Goal: Feedback & Contribution: Leave review/rating

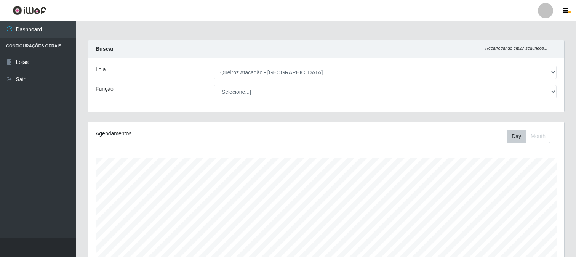
select select "464"
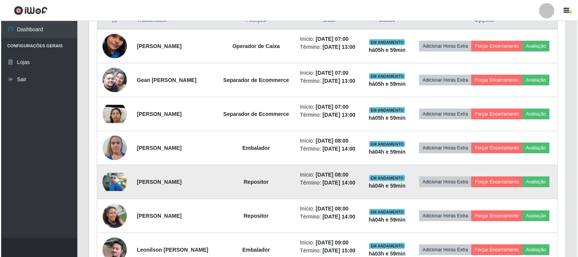
scroll to position [296, 0]
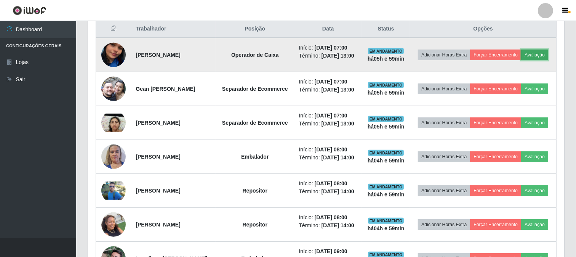
click at [521, 60] on button "Avaliação" at bounding box center [534, 55] width 27 height 11
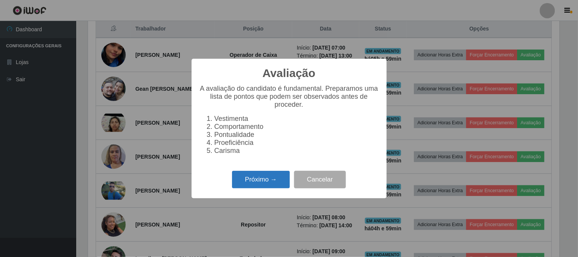
click at [238, 176] on button "Próximo →" at bounding box center [261, 180] width 58 height 18
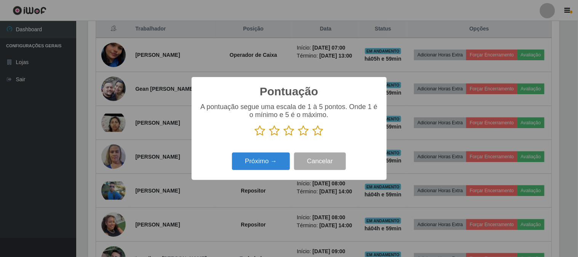
click at [317, 131] on icon at bounding box center [318, 130] width 11 height 11
click at [313, 136] on input "radio" at bounding box center [313, 136] width 0 height 0
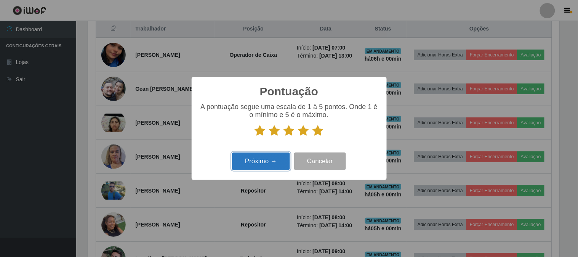
click at [256, 161] on button "Próximo →" at bounding box center [261, 161] width 58 height 18
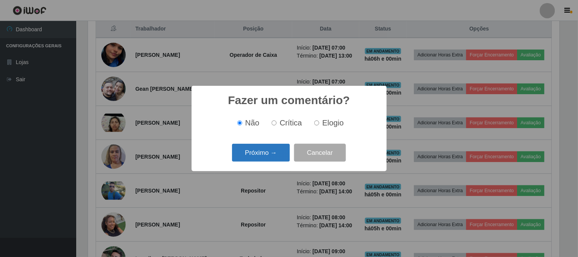
click at [280, 151] on button "Próximo →" at bounding box center [261, 153] width 58 height 18
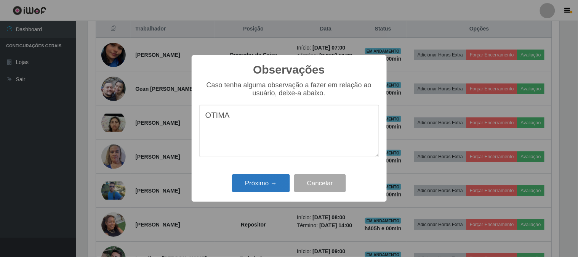
type textarea "OTIMA"
click at [261, 180] on button "Próximo →" at bounding box center [261, 183] width 58 height 18
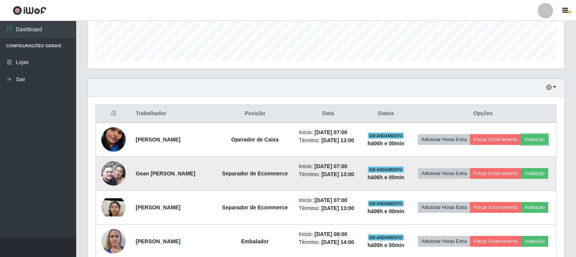
scroll to position [254, 0]
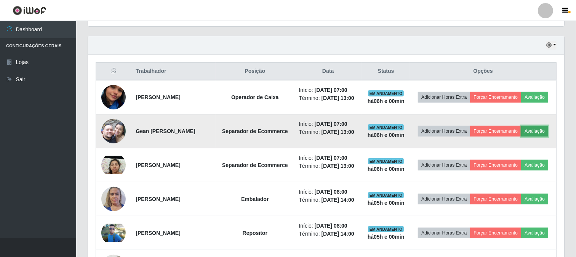
click at [521, 136] on button "Avaliação" at bounding box center [534, 131] width 27 height 11
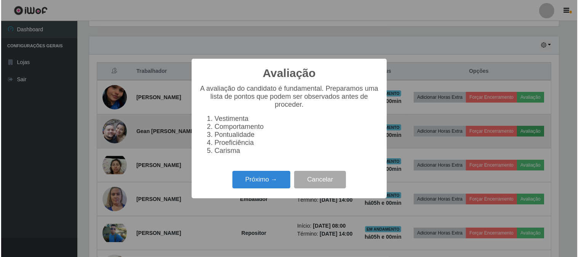
scroll to position [158, 471]
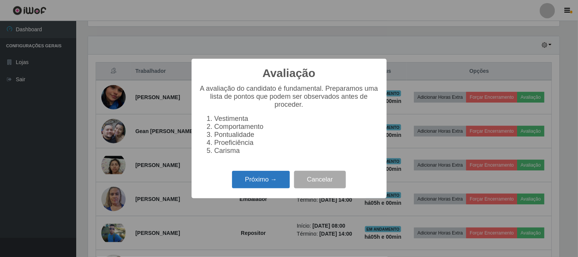
click at [263, 183] on button "Próximo →" at bounding box center [261, 180] width 58 height 18
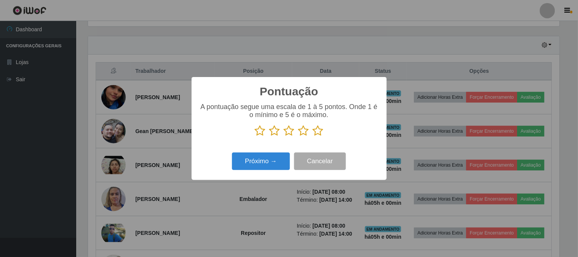
click at [319, 132] on icon at bounding box center [318, 130] width 11 height 11
click at [313, 136] on input "radio" at bounding box center [313, 136] width 0 height 0
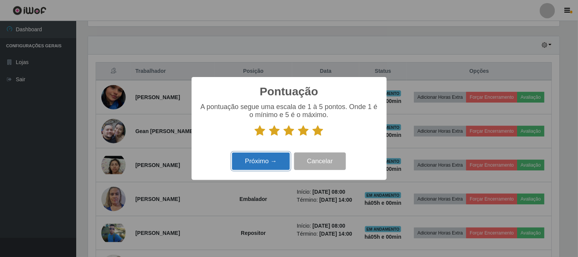
click at [267, 161] on button "Próximo →" at bounding box center [261, 161] width 58 height 18
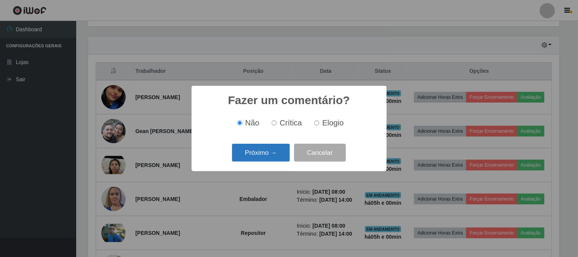
click at [271, 155] on button "Próximo →" at bounding box center [261, 153] width 58 height 18
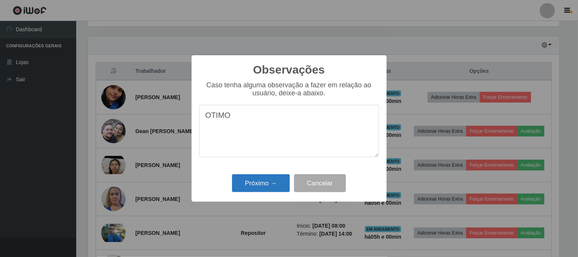
type textarea "OTIMO"
click at [248, 186] on button "Próximo →" at bounding box center [261, 183] width 58 height 18
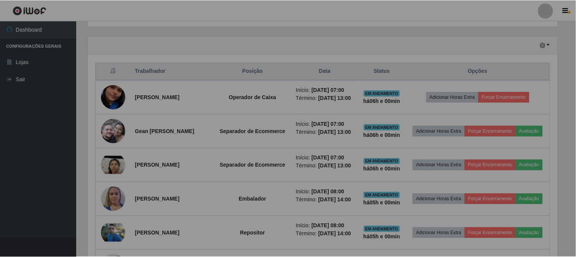
scroll to position [158, 476]
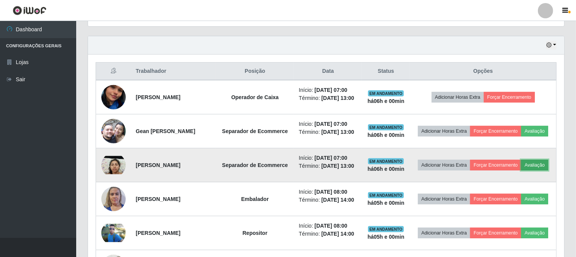
click at [521, 170] on button "Avaliação" at bounding box center [534, 165] width 27 height 11
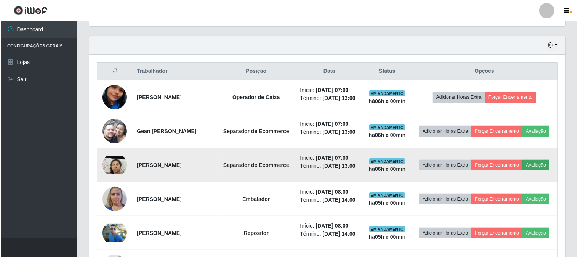
scroll to position [158, 471]
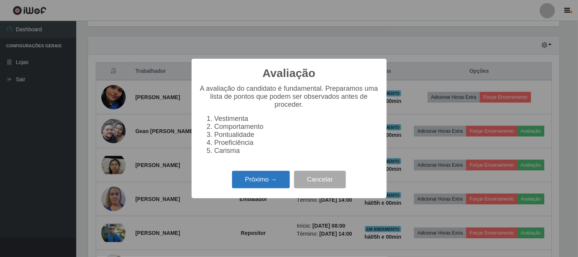
click at [271, 181] on button "Próximo →" at bounding box center [261, 180] width 58 height 18
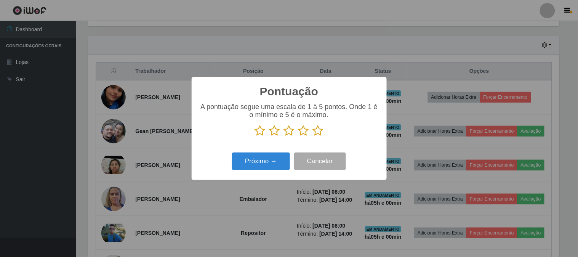
click at [316, 132] on icon at bounding box center [318, 130] width 11 height 11
click at [313, 136] on input "radio" at bounding box center [313, 136] width 0 height 0
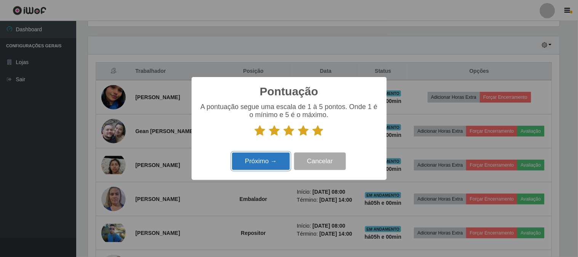
click at [269, 163] on button "Próximo →" at bounding box center [261, 161] width 58 height 18
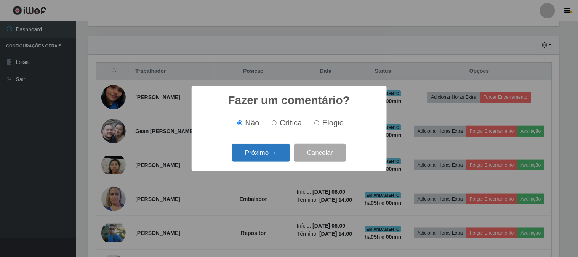
click at [275, 154] on button "Próximo →" at bounding box center [261, 153] width 58 height 18
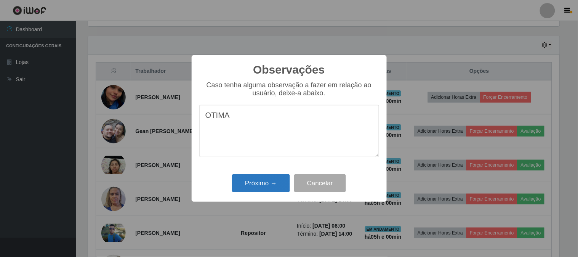
type textarea "OTIMA"
click at [260, 181] on button "Próximo →" at bounding box center [261, 183] width 58 height 18
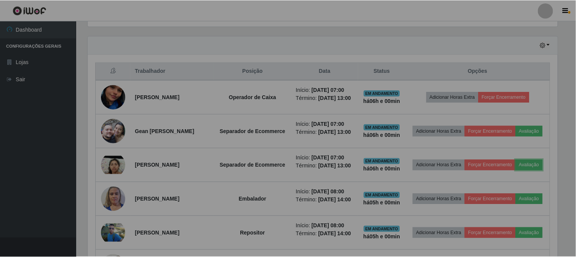
scroll to position [158, 476]
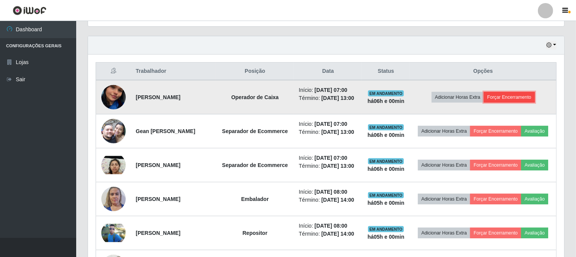
click at [516, 97] on button "Forçar Encerramento" at bounding box center [509, 97] width 51 height 11
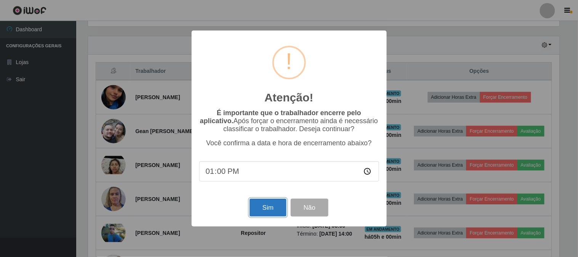
click at [264, 205] on button "Sim" at bounding box center [267, 207] width 37 height 18
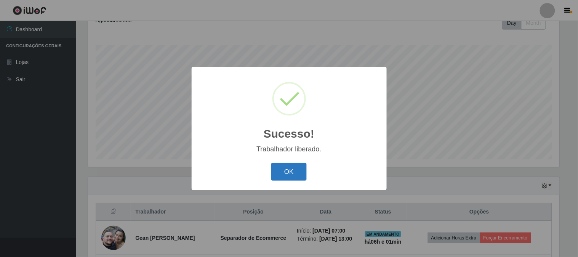
click at [288, 171] on button "OK" at bounding box center [288, 172] width 35 height 18
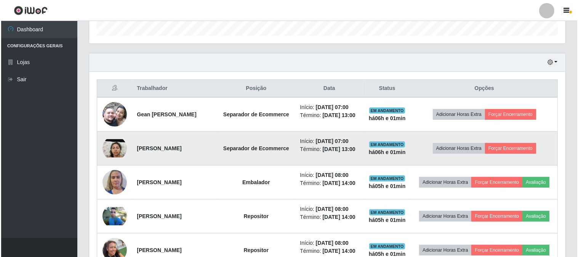
scroll to position [240, 0]
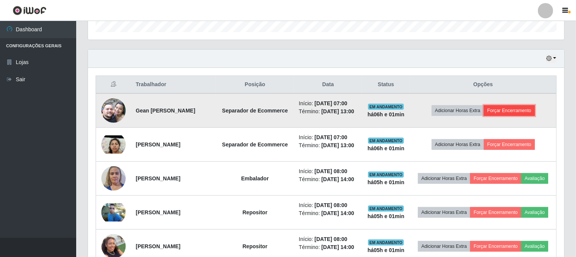
click at [512, 114] on button "Forçar Encerramento" at bounding box center [509, 110] width 51 height 11
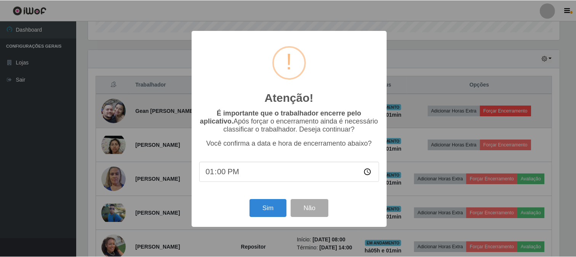
scroll to position [158, 471]
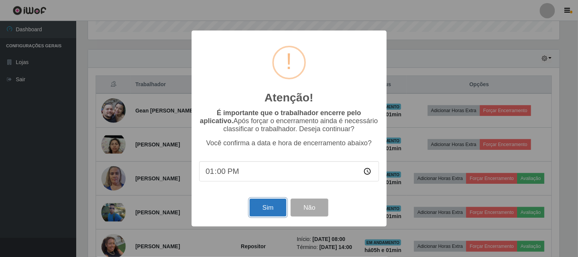
click at [283, 208] on button "Sim" at bounding box center [267, 207] width 37 height 18
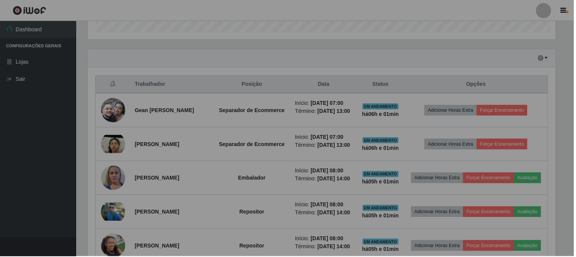
scroll to position [0, 0]
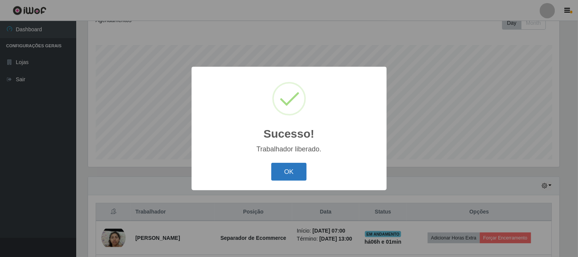
click at [293, 173] on button "OK" at bounding box center [288, 172] width 35 height 18
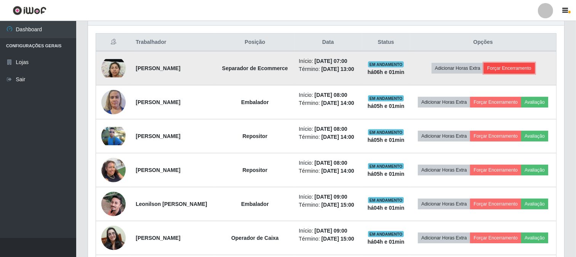
click at [510, 71] on button "Forçar Encerramento" at bounding box center [509, 68] width 51 height 11
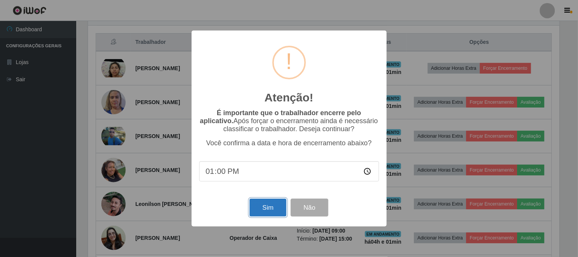
click at [269, 205] on button "Sim" at bounding box center [267, 207] width 37 height 18
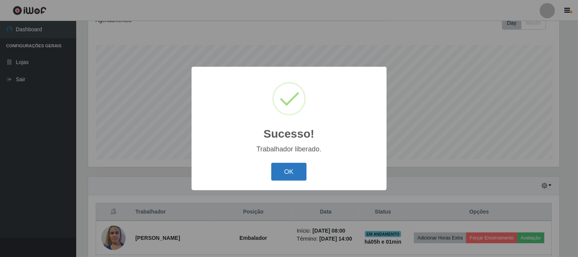
click at [277, 170] on button "OK" at bounding box center [288, 172] width 35 height 18
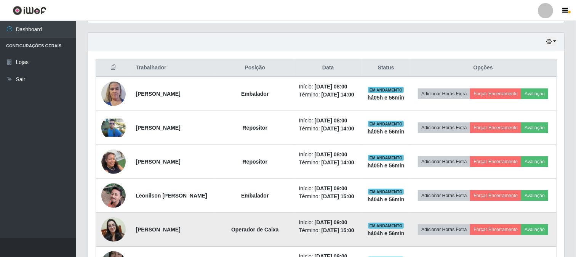
scroll to position [240, 0]
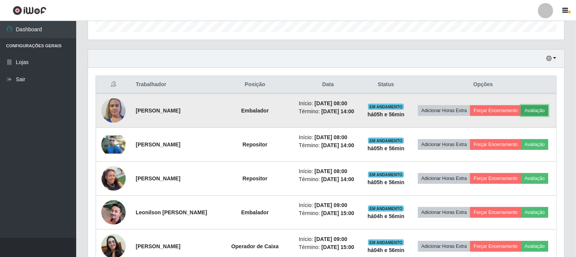
click at [521, 116] on button "Avaliação" at bounding box center [534, 110] width 27 height 11
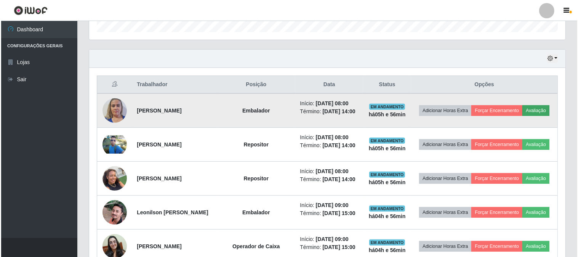
scroll to position [158, 471]
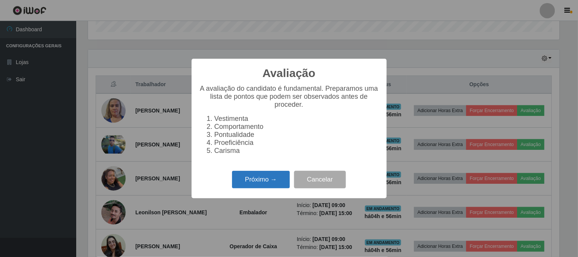
click at [257, 182] on button "Próximo →" at bounding box center [261, 180] width 58 height 18
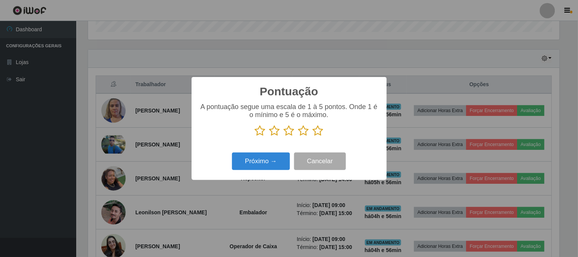
scroll to position [380706, 380393]
click at [319, 131] on icon at bounding box center [318, 130] width 11 height 11
click at [313, 136] on input "radio" at bounding box center [313, 136] width 0 height 0
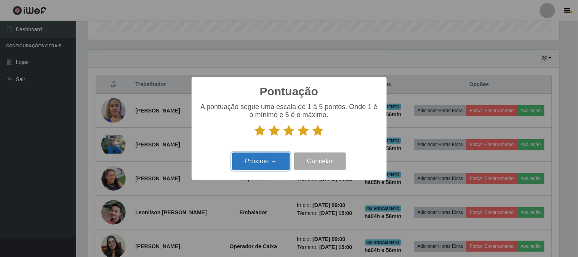
click at [266, 161] on button "Próximo →" at bounding box center [261, 161] width 58 height 18
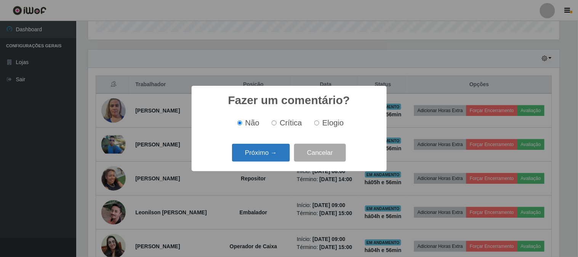
click at [277, 155] on button "Próximo →" at bounding box center [261, 153] width 58 height 18
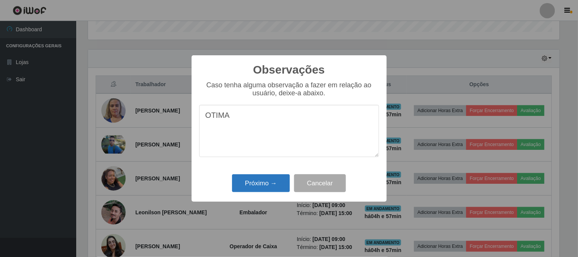
type textarea "OTIMA"
click at [254, 185] on button "Próximo →" at bounding box center [261, 183] width 58 height 18
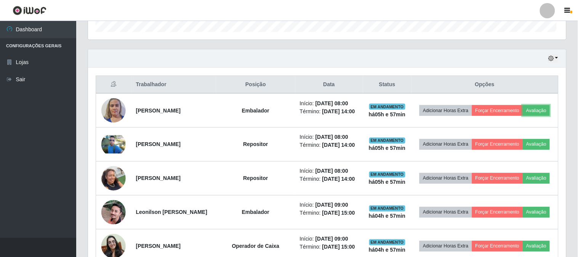
scroll to position [158, 476]
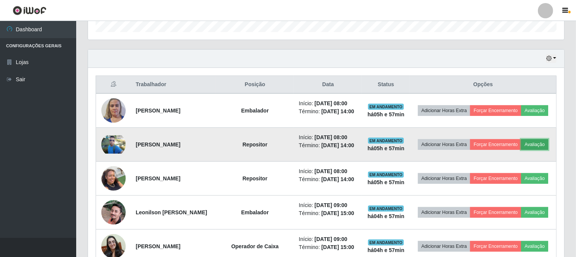
click at [521, 150] on button "Avaliação" at bounding box center [534, 144] width 27 height 11
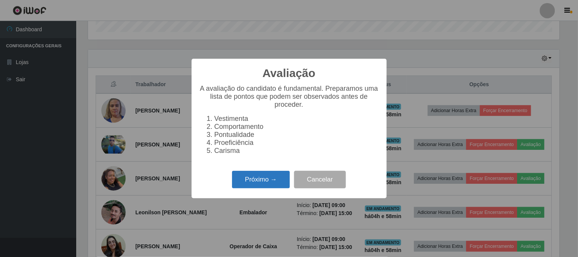
click at [255, 177] on button "Próximo →" at bounding box center [261, 180] width 58 height 18
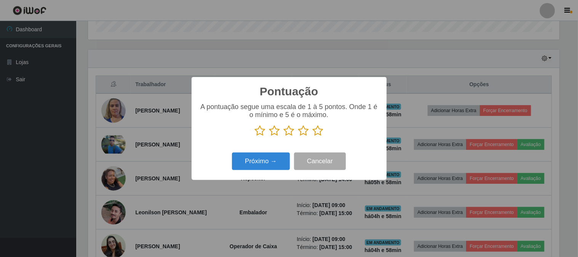
scroll to position [380706, 380393]
click at [301, 132] on icon at bounding box center [303, 130] width 11 height 11
click at [298, 136] on input "radio" at bounding box center [298, 136] width 0 height 0
click at [259, 163] on button "Próximo →" at bounding box center [261, 161] width 58 height 18
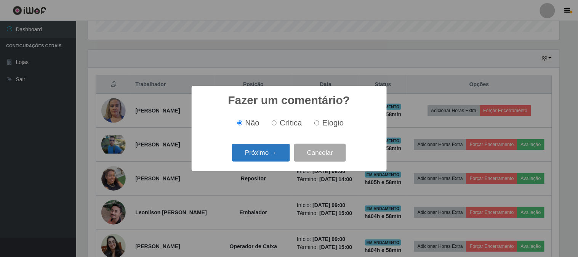
click at [262, 155] on button "Próximo →" at bounding box center [261, 153] width 58 height 18
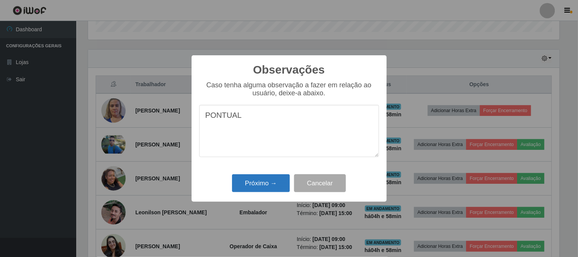
type textarea "PONTUAL"
click at [259, 179] on button "Próximo →" at bounding box center [261, 183] width 58 height 18
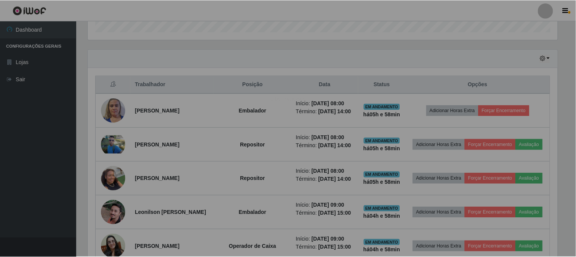
scroll to position [158, 476]
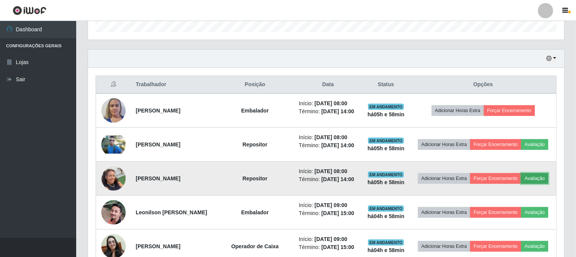
click at [521, 184] on button "Avaliação" at bounding box center [534, 178] width 27 height 11
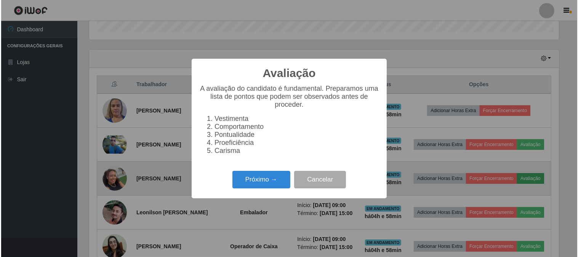
scroll to position [158, 471]
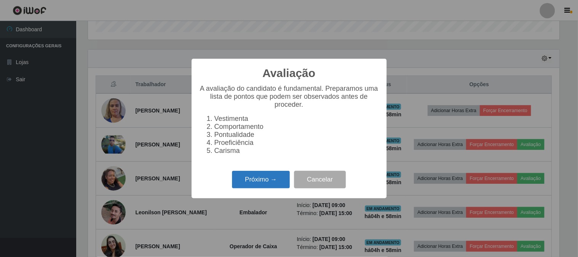
click at [267, 183] on button "Próximo →" at bounding box center [261, 180] width 58 height 18
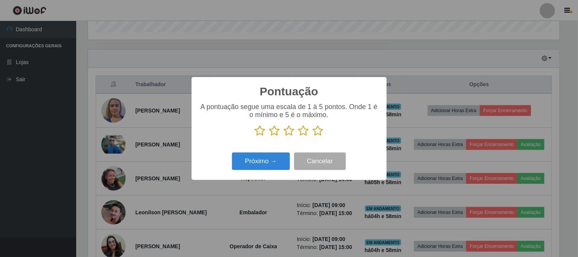
click at [305, 128] on icon at bounding box center [303, 130] width 11 height 11
click at [298, 136] on input "radio" at bounding box center [298, 136] width 0 height 0
click at [269, 161] on button "Próximo →" at bounding box center [261, 161] width 58 height 18
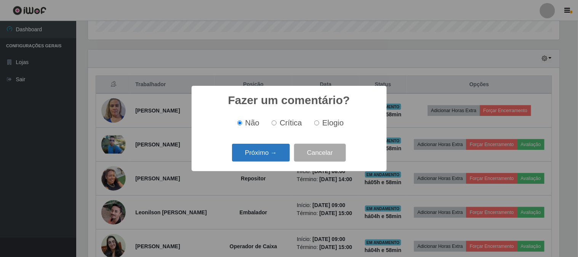
click at [275, 154] on button "Próximo →" at bounding box center [261, 153] width 58 height 18
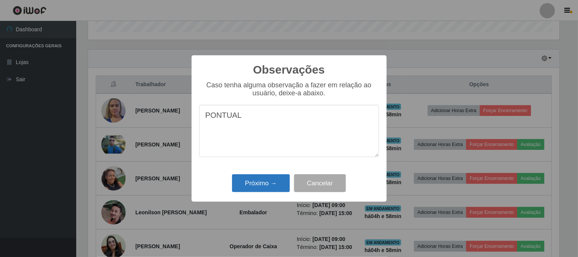
type textarea "PONTUAL"
click at [243, 181] on button "Próximo →" at bounding box center [261, 183] width 58 height 18
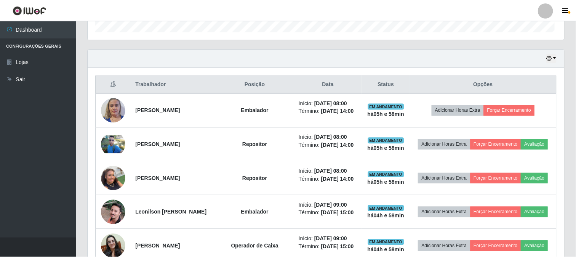
scroll to position [158, 476]
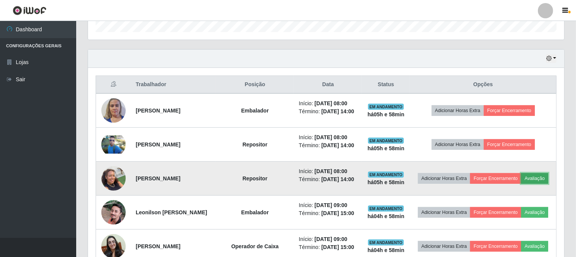
click at [521, 184] on button "Avaliação" at bounding box center [534, 178] width 27 height 11
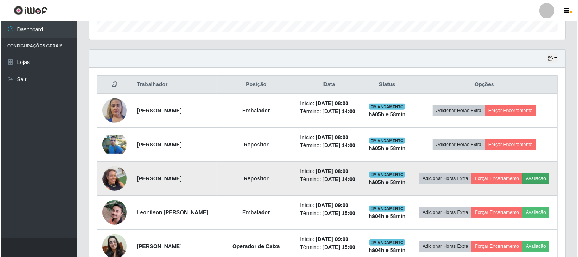
scroll to position [158, 471]
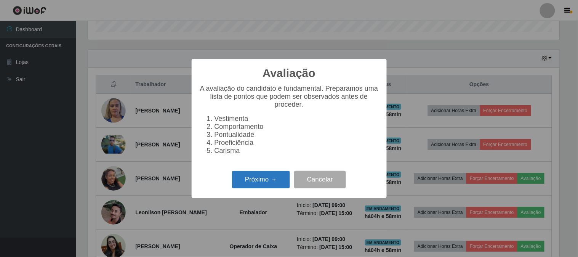
click at [242, 182] on button "Próximo →" at bounding box center [261, 180] width 58 height 18
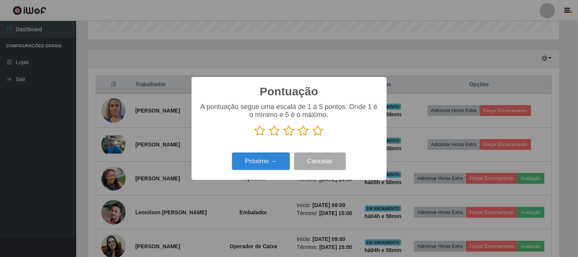
scroll to position [380706, 380393]
click at [307, 132] on icon at bounding box center [303, 130] width 11 height 11
click at [298, 136] on input "radio" at bounding box center [298, 136] width 0 height 0
click at [262, 167] on button "Próximo →" at bounding box center [261, 161] width 58 height 18
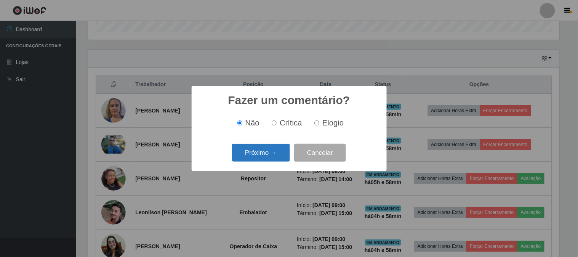
click at [267, 149] on button "Próximo →" at bounding box center [261, 153] width 58 height 18
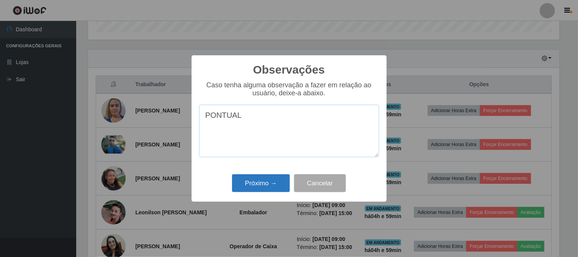
type textarea "PONTUAL"
click at [256, 181] on button "Próximo →" at bounding box center [261, 183] width 58 height 18
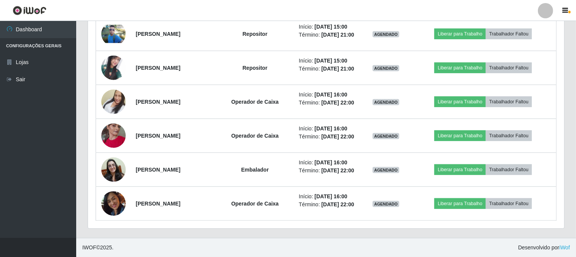
scroll to position [581, 0]
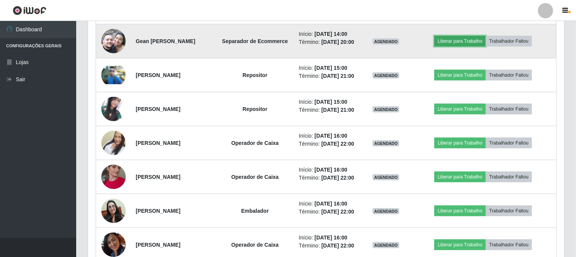
click at [480, 46] on button "Liberar para Trabalho" at bounding box center [459, 41] width 51 height 11
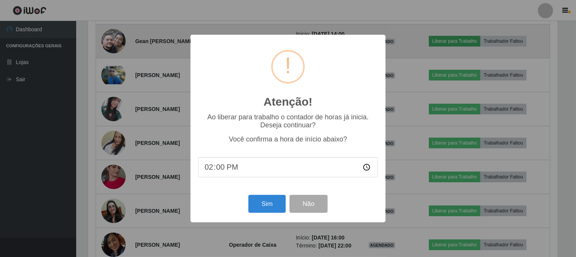
scroll to position [158, 471]
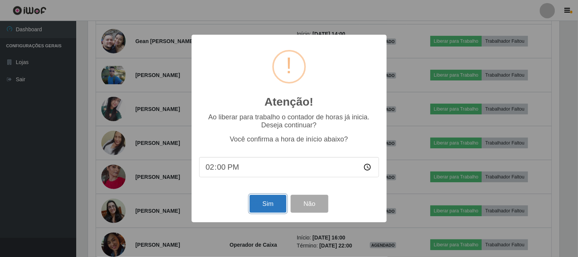
click at [272, 207] on button "Sim" at bounding box center [267, 204] width 37 height 18
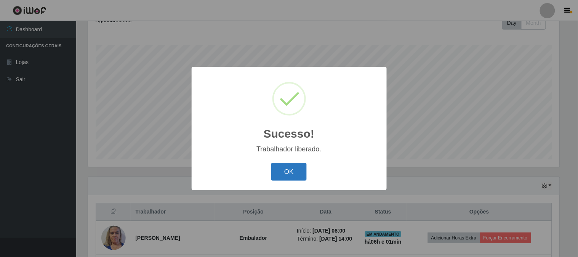
click at [297, 176] on button "OK" at bounding box center [288, 172] width 35 height 18
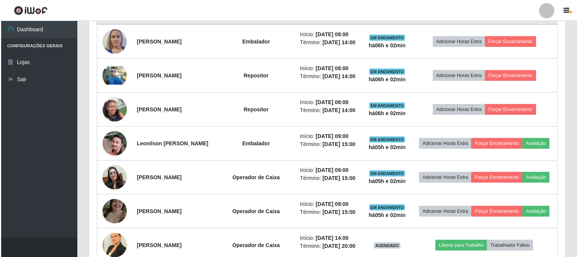
scroll to position [325, 0]
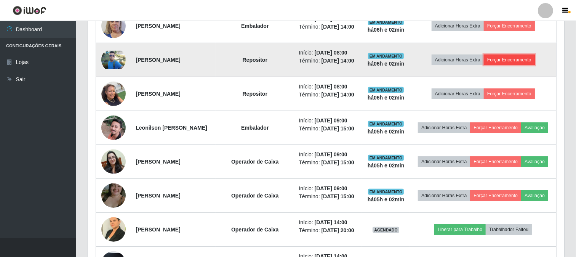
click at [511, 65] on button "Forçar Encerramento" at bounding box center [509, 59] width 51 height 11
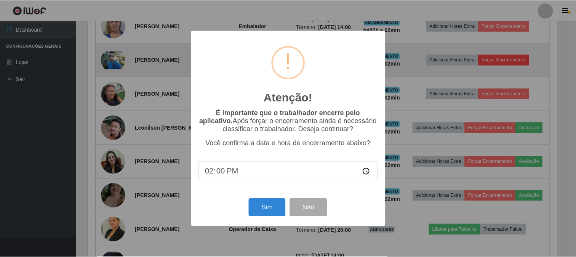
scroll to position [158, 471]
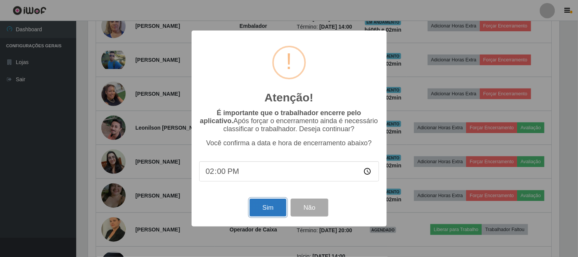
click at [264, 206] on button "Sim" at bounding box center [267, 207] width 37 height 18
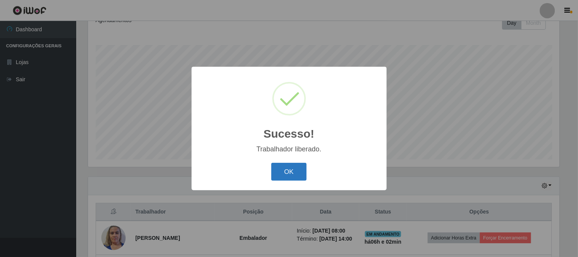
click at [292, 177] on button "OK" at bounding box center [288, 172] width 35 height 18
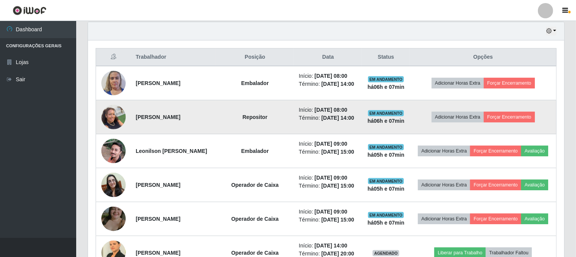
scroll to position [283, 0]
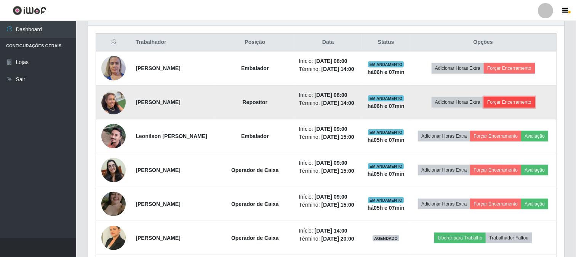
click at [507, 107] on button "Forçar Encerramento" at bounding box center [509, 102] width 51 height 11
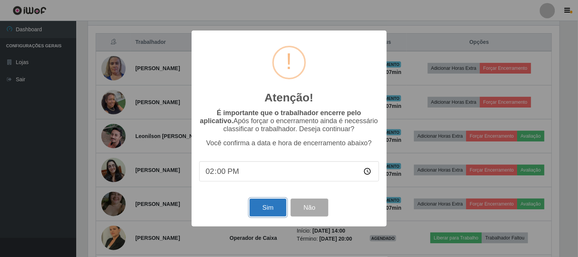
click at [265, 203] on button "Sim" at bounding box center [267, 207] width 37 height 18
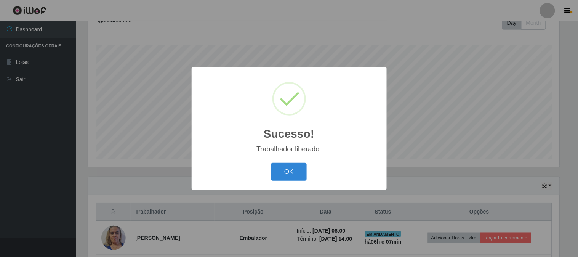
click at [271, 163] on button "OK" at bounding box center [288, 172] width 35 height 18
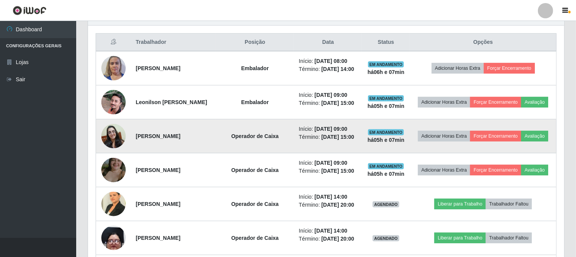
scroll to position [325, 0]
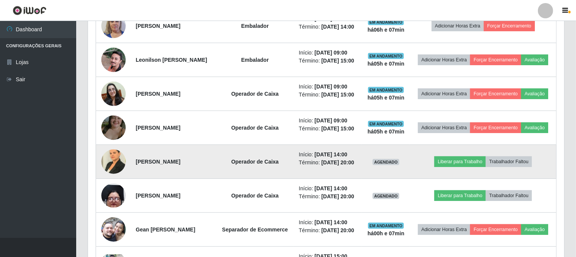
click at [120, 177] on img at bounding box center [113, 161] width 24 height 32
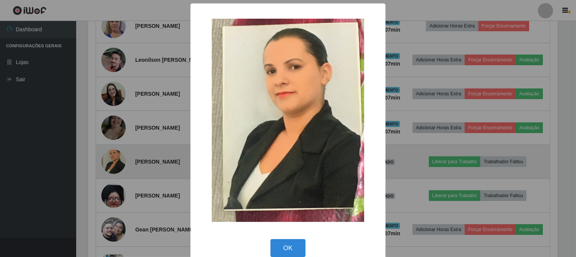
scroll to position [158, 471]
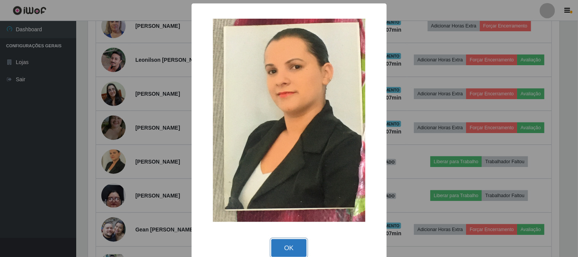
drag, startPoint x: 295, startPoint y: 241, endPoint x: 287, endPoint y: 239, distance: 8.2
click at [294, 241] on button "OK" at bounding box center [288, 248] width 35 height 18
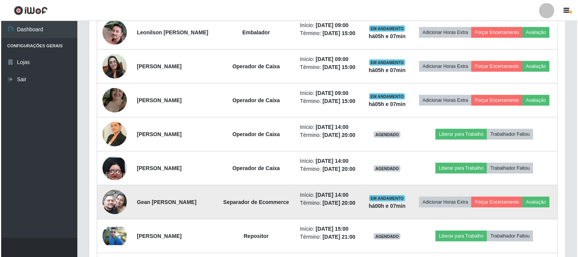
scroll to position [367, 0]
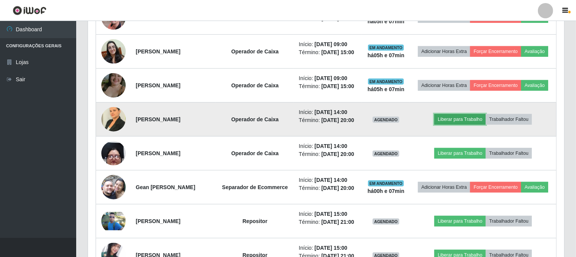
click at [451, 125] on button "Liberar para Trabalho" at bounding box center [459, 119] width 51 height 11
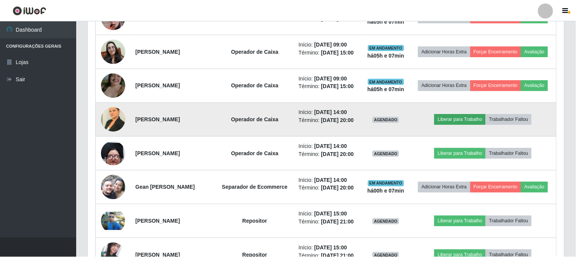
scroll to position [158, 471]
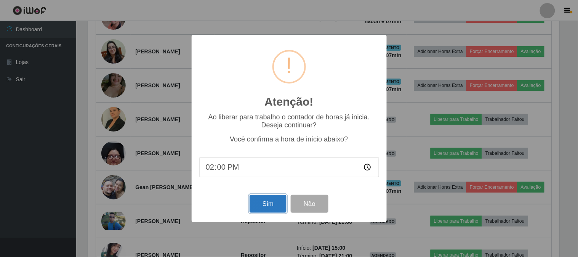
drag, startPoint x: 280, startPoint y: 207, endPoint x: 273, endPoint y: 207, distance: 6.9
click at [279, 207] on button "Sim" at bounding box center [267, 204] width 37 height 18
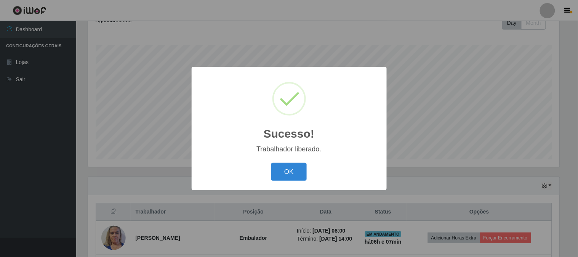
click at [265, 174] on div "OK Cancel" at bounding box center [289, 172] width 180 height 22
click at [277, 172] on button "OK" at bounding box center [288, 172] width 35 height 18
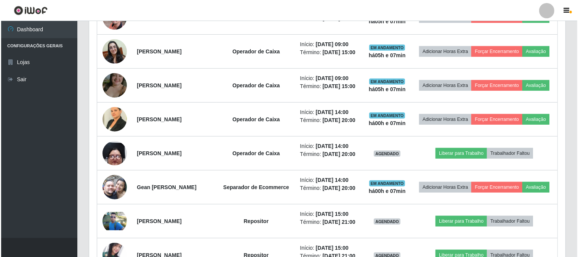
scroll to position [409, 0]
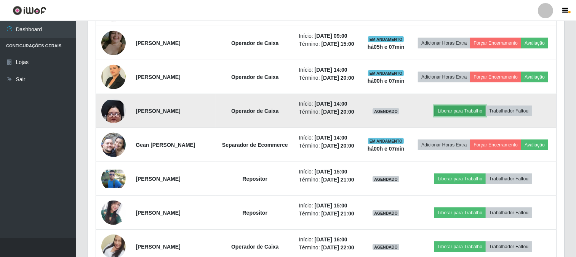
click at [478, 116] on button "Liberar para Trabalho" at bounding box center [459, 110] width 51 height 11
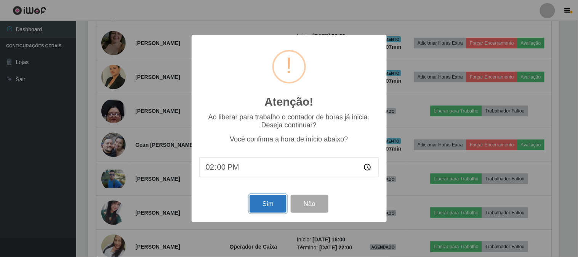
click at [256, 206] on button "Sim" at bounding box center [267, 204] width 37 height 18
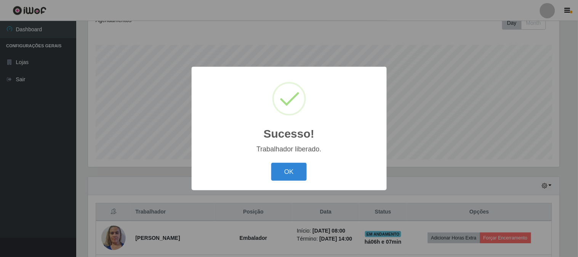
click at [271, 163] on button "OK" at bounding box center [288, 172] width 35 height 18
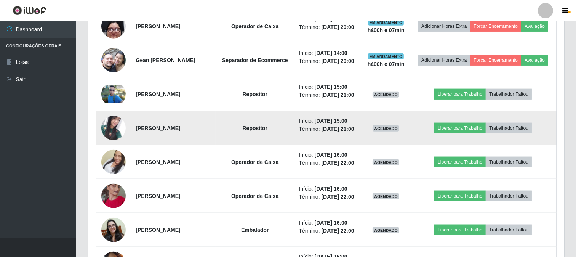
click at [117, 140] on img at bounding box center [113, 128] width 24 height 24
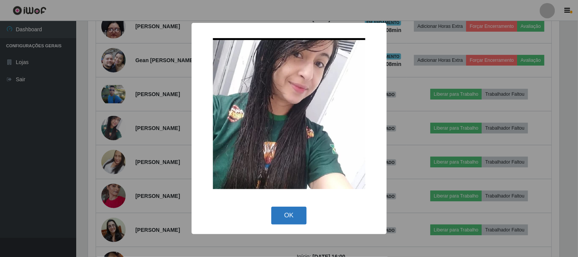
click at [280, 216] on button "OK" at bounding box center [288, 215] width 35 height 18
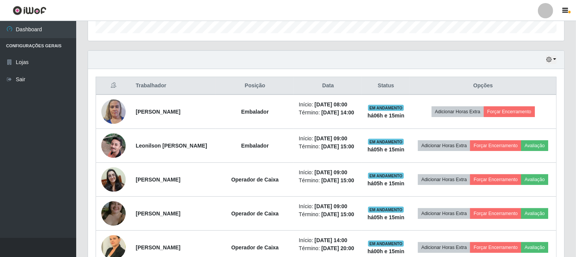
scroll to position [240, 0]
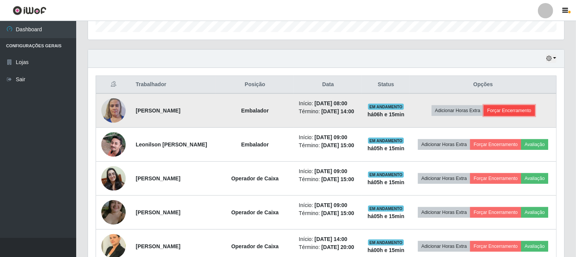
click at [505, 112] on button "Forçar Encerramento" at bounding box center [509, 110] width 51 height 11
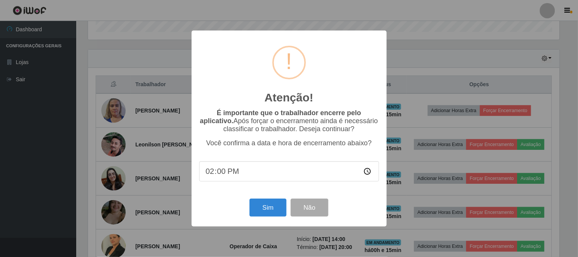
click at [269, 200] on div "Sim Não" at bounding box center [289, 208] width 180 height 22
click at [270, 205] on button "Sim" at bounding box center [267, 207] width 37 height 18
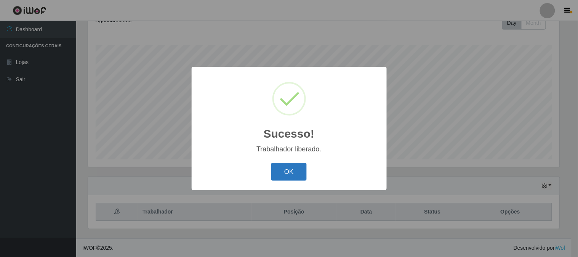
click at [286, 172] on button "OK" at bounding box center [288, 172] width 35 height 18
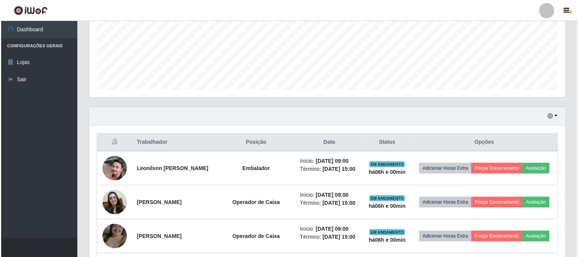
scroll to position [254, 0]
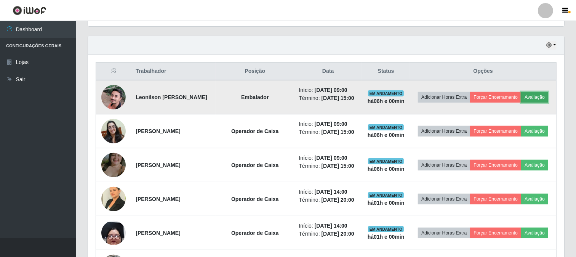
click at [521, 102] on button "Avaliação" at bounding box center [534, 97] width 27 height 11
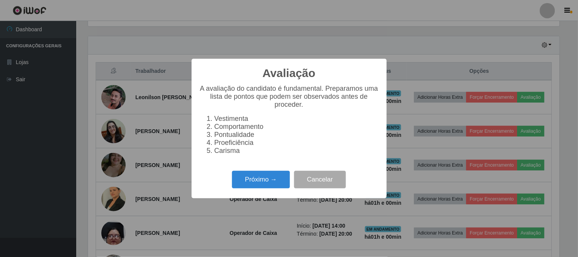
click at [575, 145] on div "Avaliação × A avaliação do candidato é fundamental. Preparamos uma lista de pon…" at bounding box center [289, 128] width 578 height 257
click at [265, 184] on button "Próximo →" at bounding box center [261, 180] width 58 height 18
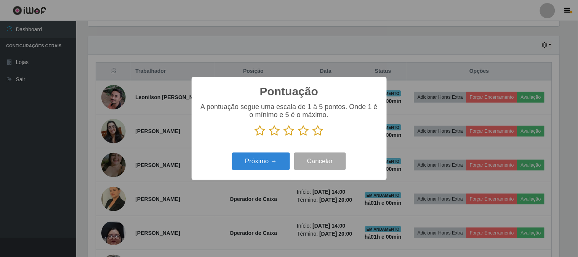
scroll to position [380706, 380393]
click at [317, 132] on icon at bounding box center [318, 130] width 11 height 11
click at [313, 136] on input "radio" at bounding box center [313, 136] width 0 height 0
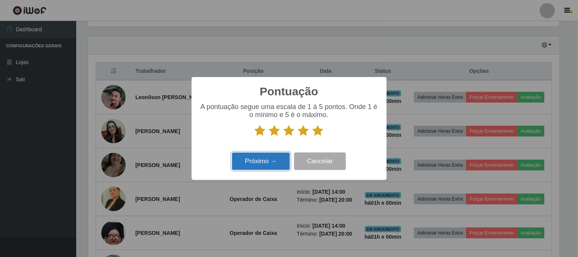
click at [250, 161] on button "Próximo →" at bounding box center [261, 161] width 58 height 18
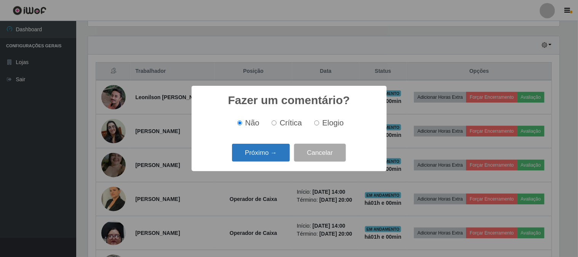
click at [259, 149] on button "Próximo →" at bounding box center [261, 153] width 58 height 18
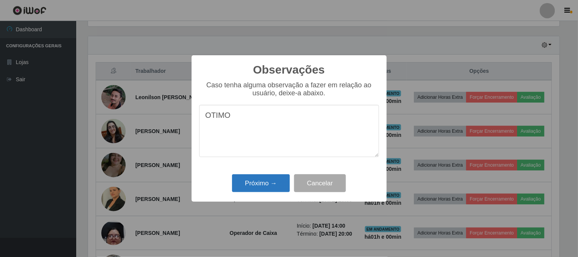
type textarea "OTIMO"
click at [253, 181] on button "Próximo →" at bounding box center [261, 183] width 58 height 18
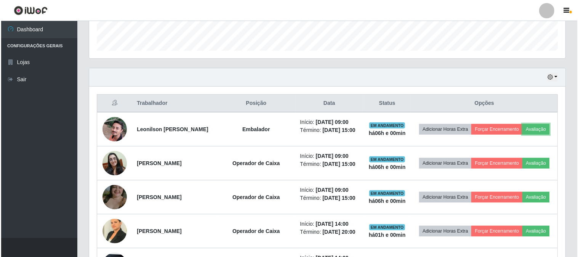
scroll to position [211, 0]
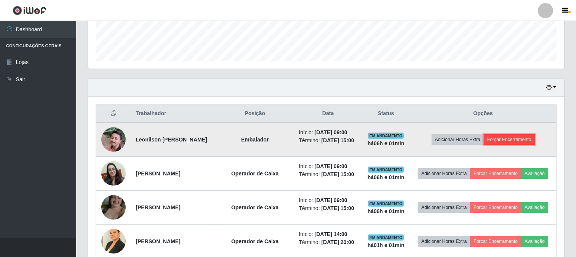
click at [518, 139] on button "Forçar Encerramento" at bounding box center [509, 139] width 51 height 11
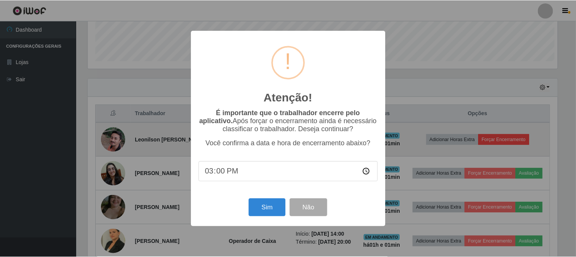
scroll to position [158, 471]
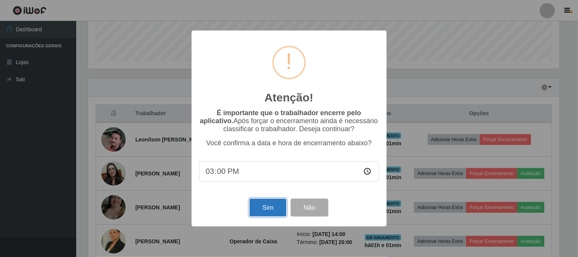
click at [273, 204] on button "Sim" at bounding box center [267, 207] width 37 height 18
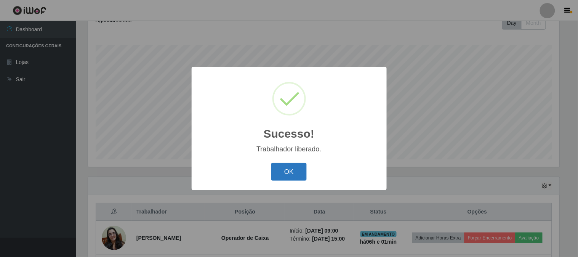
click at [294, 171] on button "OK" at bounding box center [288, 172] width 35 height 18
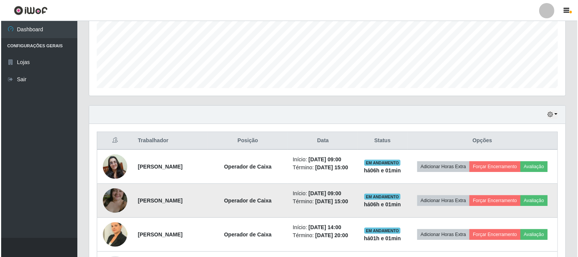
scroll to position [198, 0]
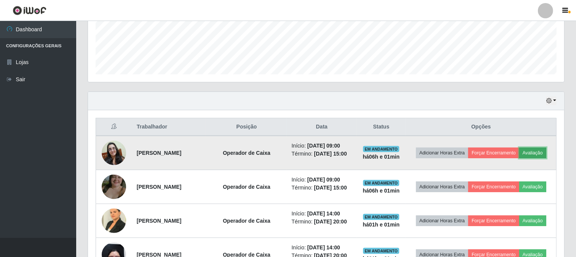
click at [519, 158] on button "Avaliação" at bounding box center [532, 152] width 27 height 11
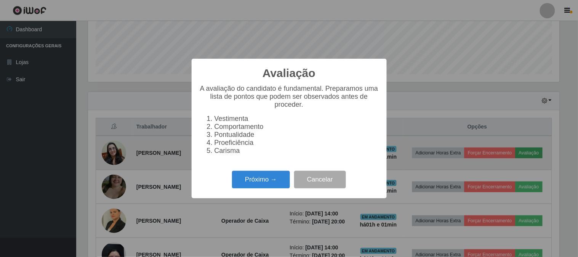
scroll to position [158, 471]
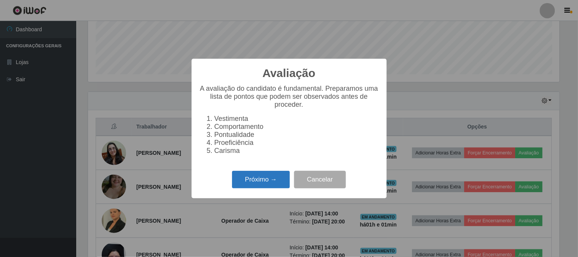
click at [243, 181] on button "Próximo →" at bounding box center [261, 180] width 58 height 18
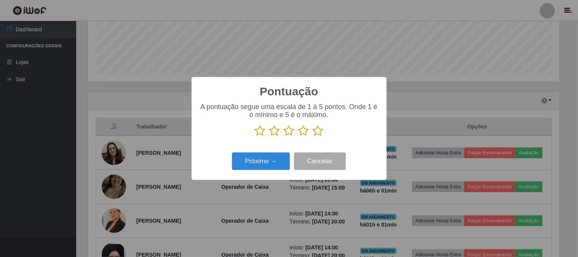
click at [318, 129] on icon at bounding box center [318, 130] width 11 height 11
click at [313, 136] on input "radio" at bounding box center [313, 136] width 0 height 0
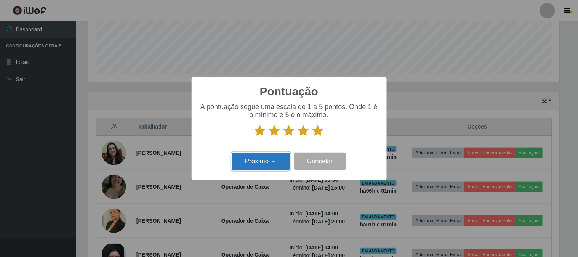
click at [259, 157] on button "Próximo →" at bounding box center [261, 161] width 58 height 18
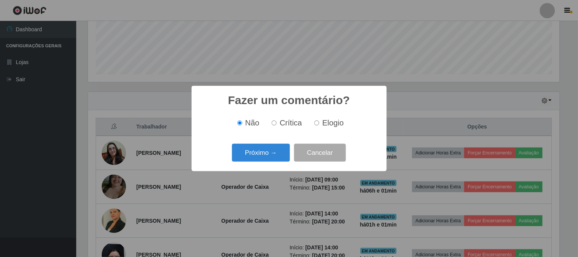
click at [259, 157] on button "Próximo →" at bounding box center [261, 153] width 58 height 18
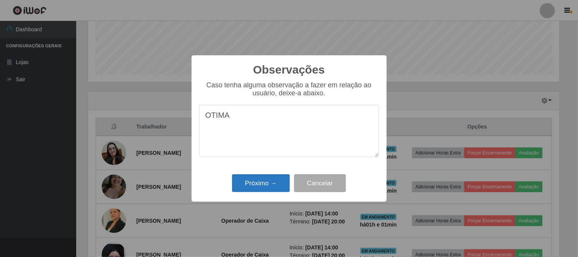
type textarea "OTIMA"
click at [264, 183] on button "Próximo →" at bounding box center [261, 183] width 58 height 18
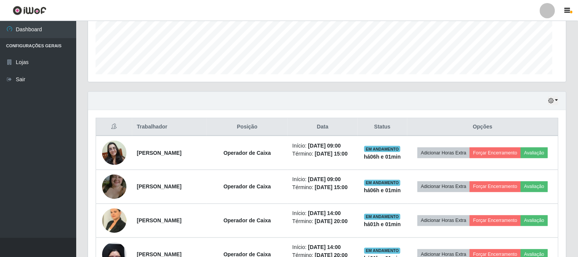
scroll to position [158, 476]
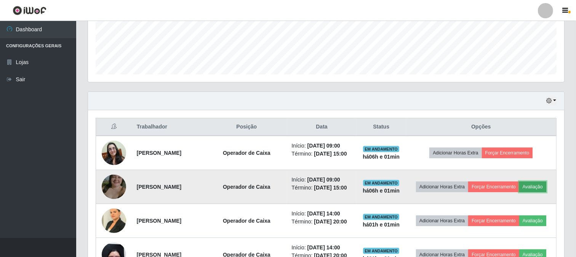
click at [519, 192] on button "Avaliação" at bounding box center [532, 186] width 27 height 11
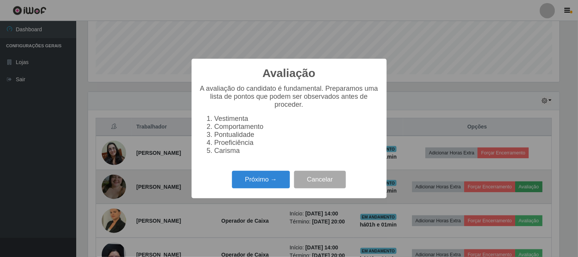
scroll to position [158, 471]
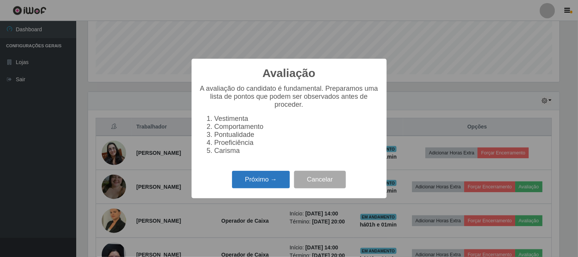
click at [254, 181] on button "Próximo →" at bounding box center [261, 180] width 58 height 18
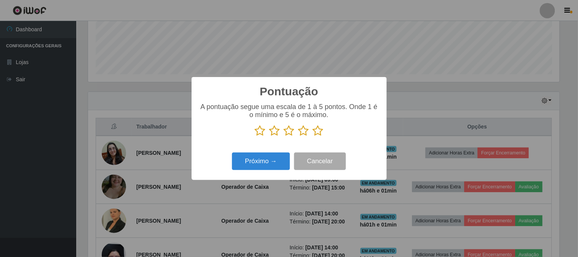
click at [316, 132] on icon at bounding box center [318, 130] width 11 height 11
click at [313, 136] on input "radio" at bounding box center [313, 136] width 0 height 0
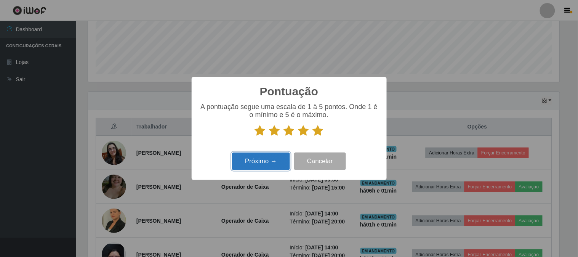
click at [260, 163] on button "Próximo →" at bounding box center [261, 161] width 58 height 18
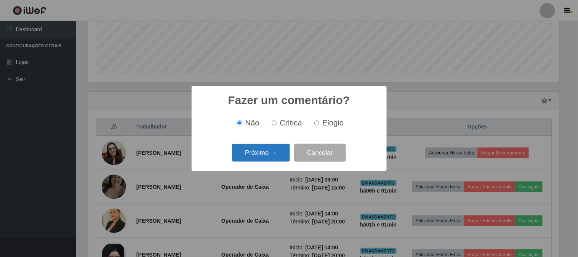
click at [248, 155] on button "Próximo →" at bounding box center [261, 153] width 58 height 18
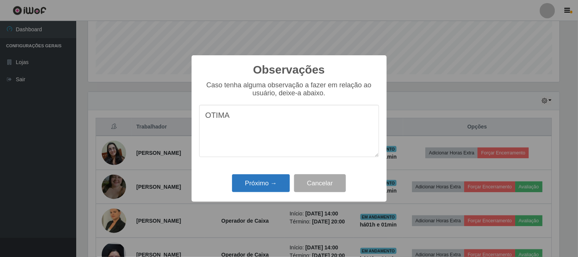
type textarea "OTIMA"
click at [262, 183] on button "Próximo →" at bounding box center [261, 183] width 58 height 18
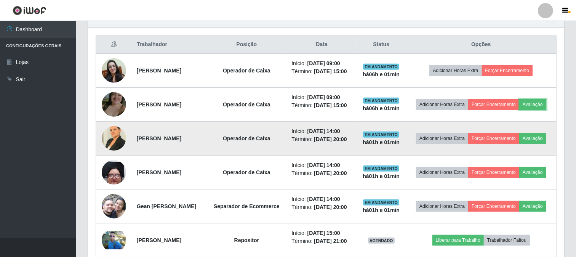
scroll to position [283, 0]
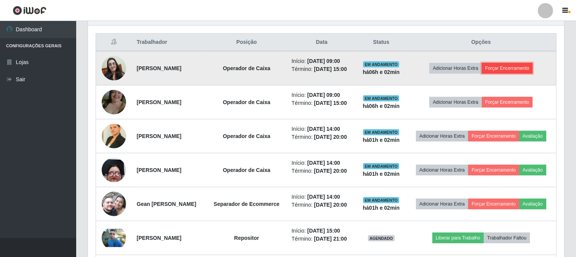
click at [507, 70] on button "Forçar Encerramento" at bounding box center [507, 68] width 51 height 11
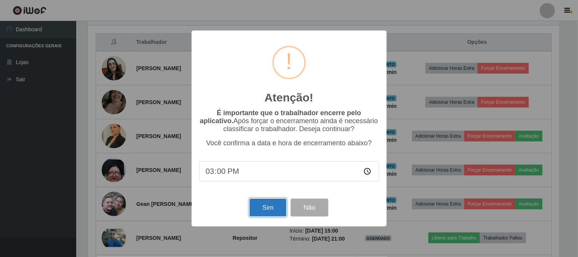
click at [256, 205] on button "Sim" at bounding box center [267, 207] width 37 height 18
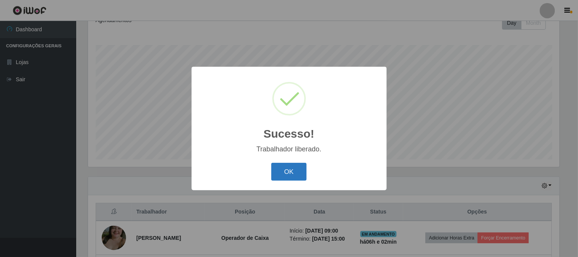
click at [277, 172] on button "OK" at bounding box center [288, 172] width 35 height 18
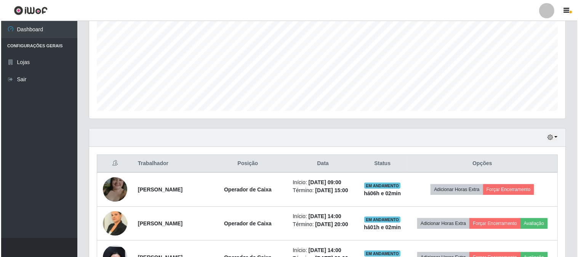
scroll to position [240, 0]
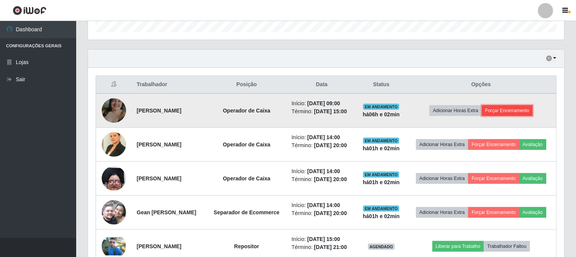
click at [517, 111] on button "Forçar Encerramento" at bounding box center [507, 110] width 51 height 11
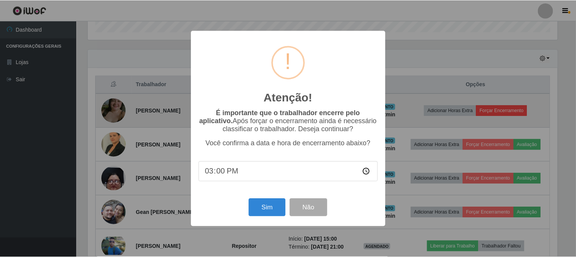
scroll to position [158, 471]
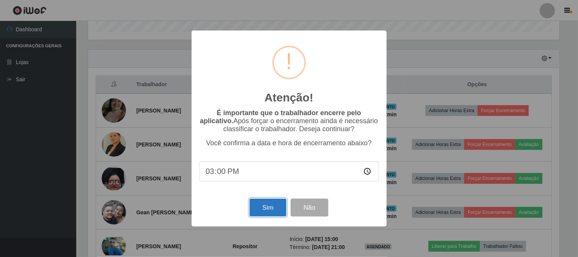
click at [272, 210] on button "Sim" at bounding box center [267, 207] width 37 height 18
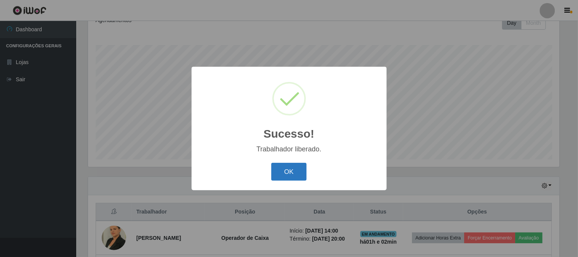
click at [295, 170] on button "OK" at bounding box center [288, 172] width 35 height 18
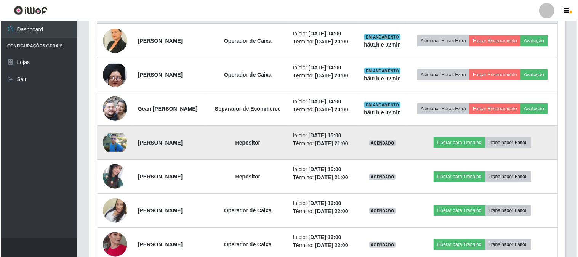
scroll to position [325, 0]
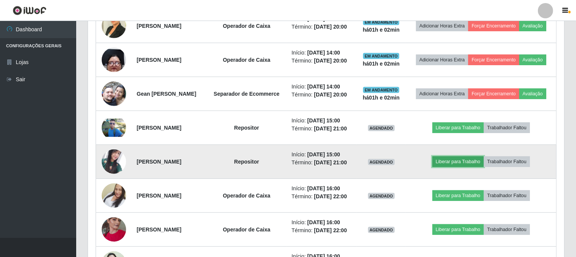
click at [472, 167] on button "Liberar para Trabalho" at bounding box center [457, 161] width 51 height 11
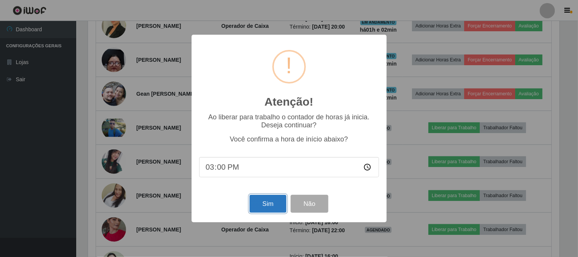
click at [271, 203] on button "Sim" at bounding box center [267, 204] width 37 height 18
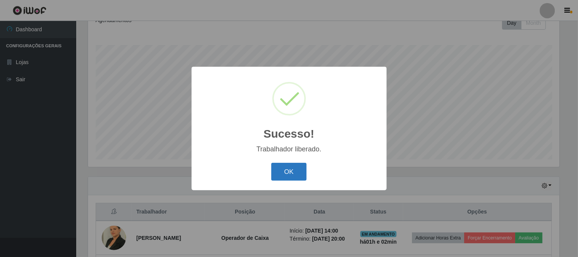
click at [294, 173] on button "OK" at bounding box center [288, 172] width 35 height 18
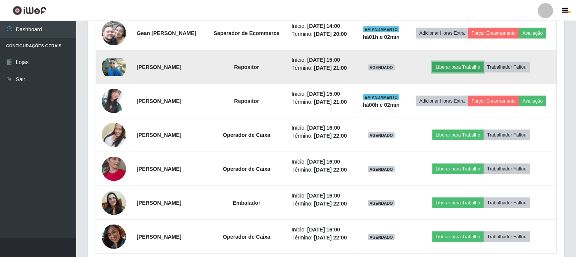
click at [478, 72] on button "Liberar para Trabalho" at bounding box center [457, 67] width 51 height 11
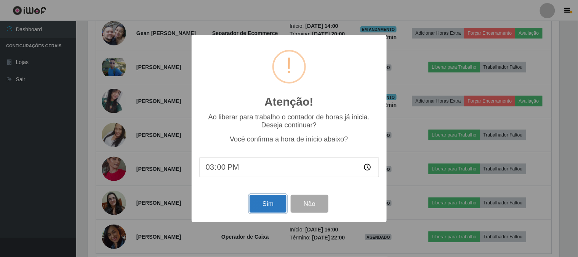
click at [279, 206] on button "Sim" at bounding box center [267, 204] width 37 height 18
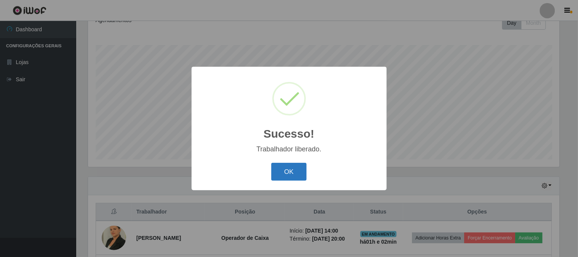
click at [282, 171] on button "OK" at bounding box center [288, 172] width 35 height 18
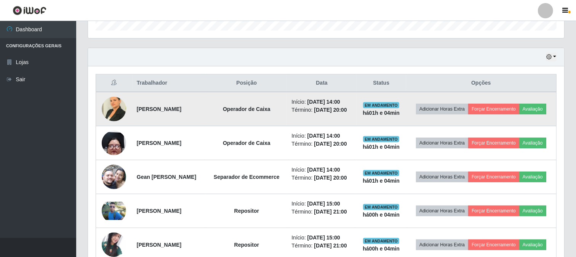
scroll to position [283, 0]
